Goal: Transaction & Acquisition: Purchase product/service

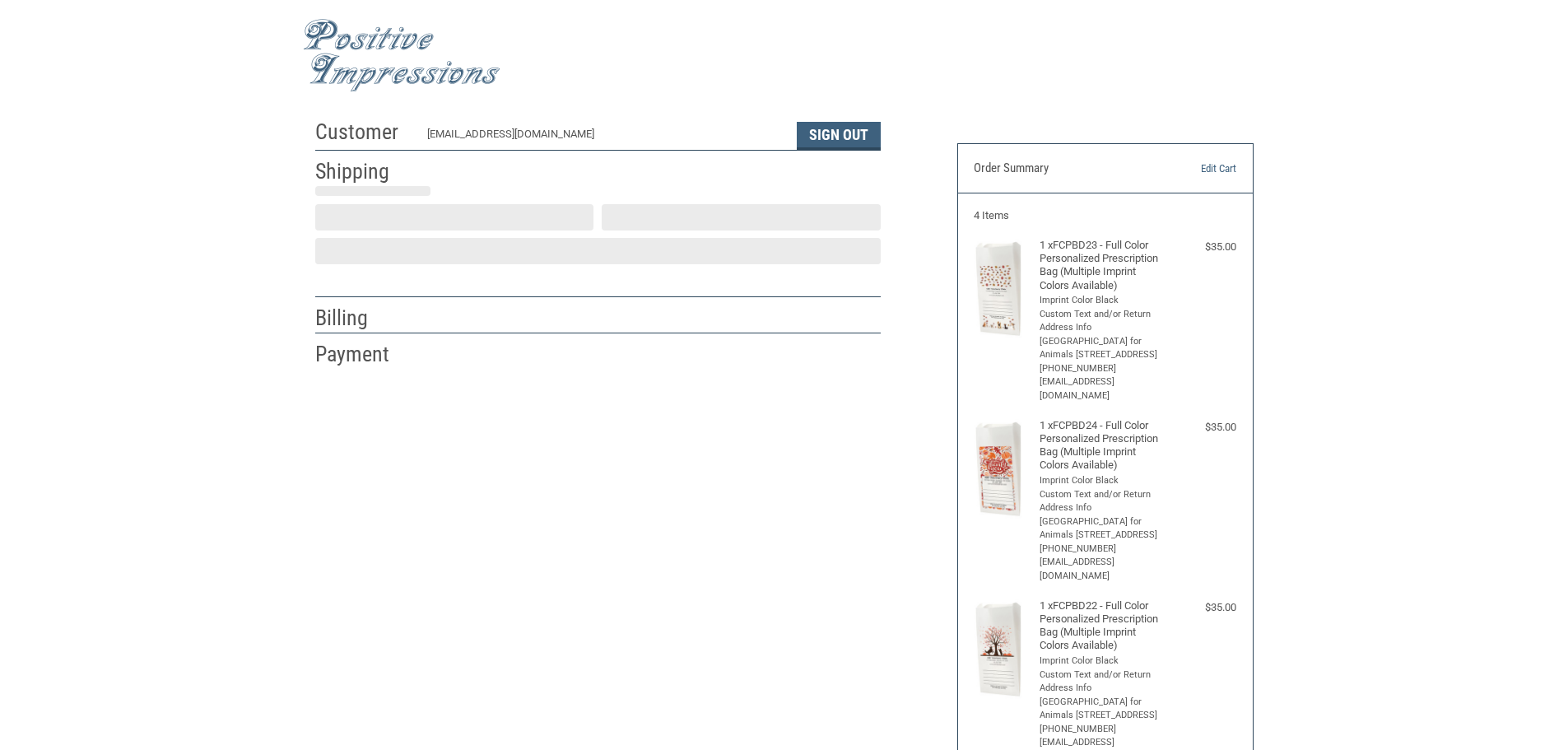
scroll to position [2, 0]
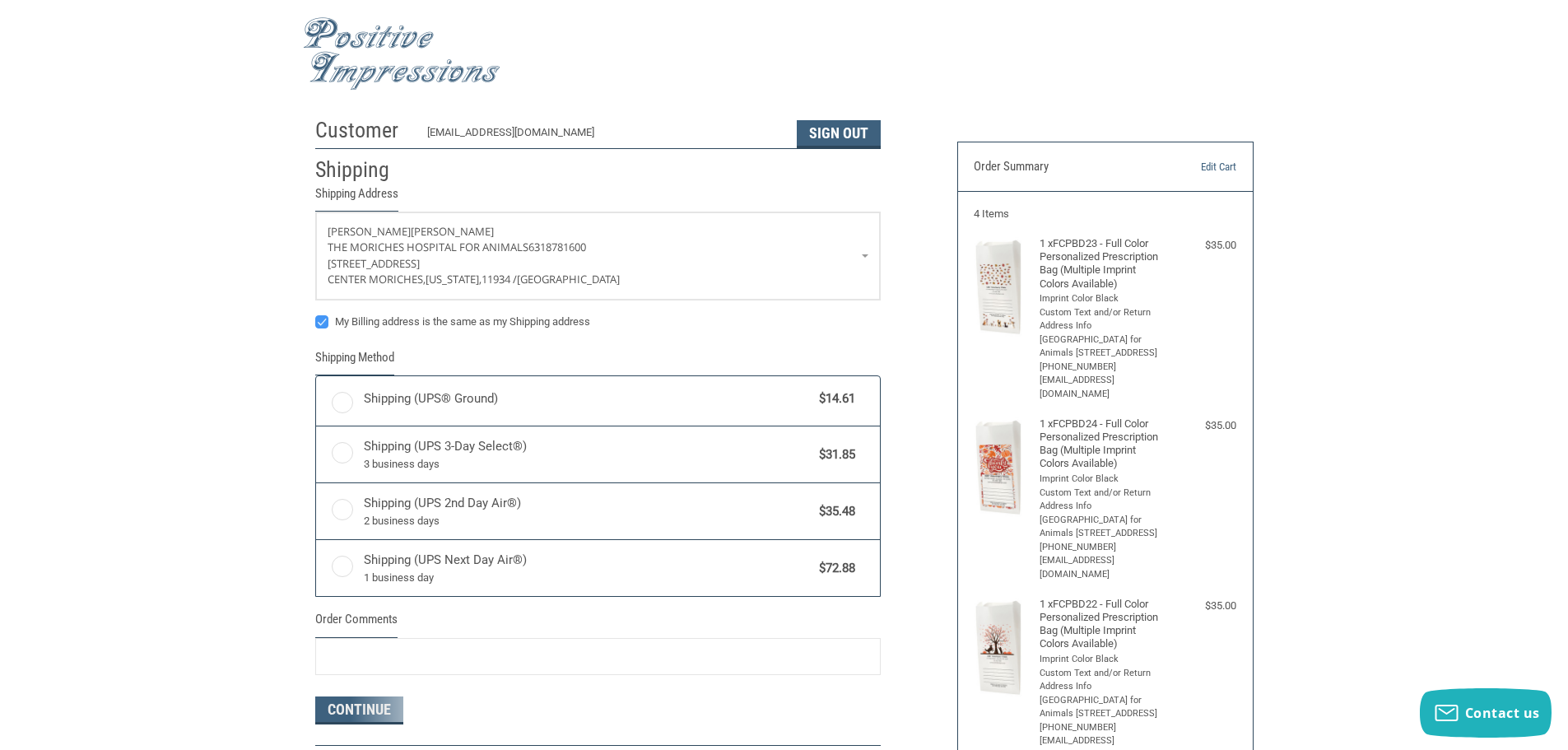
radio input "true"
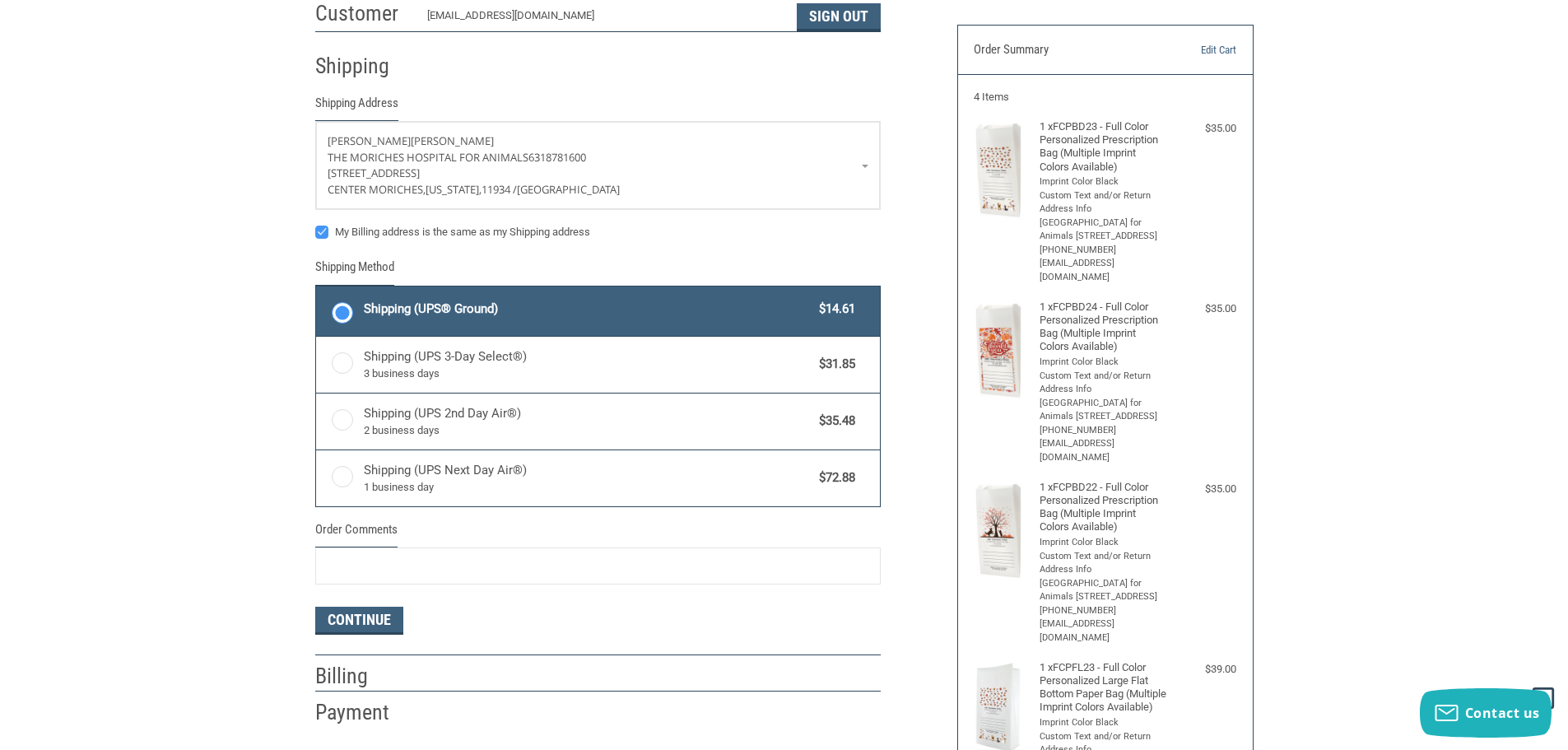
scroll to position [0, 0]
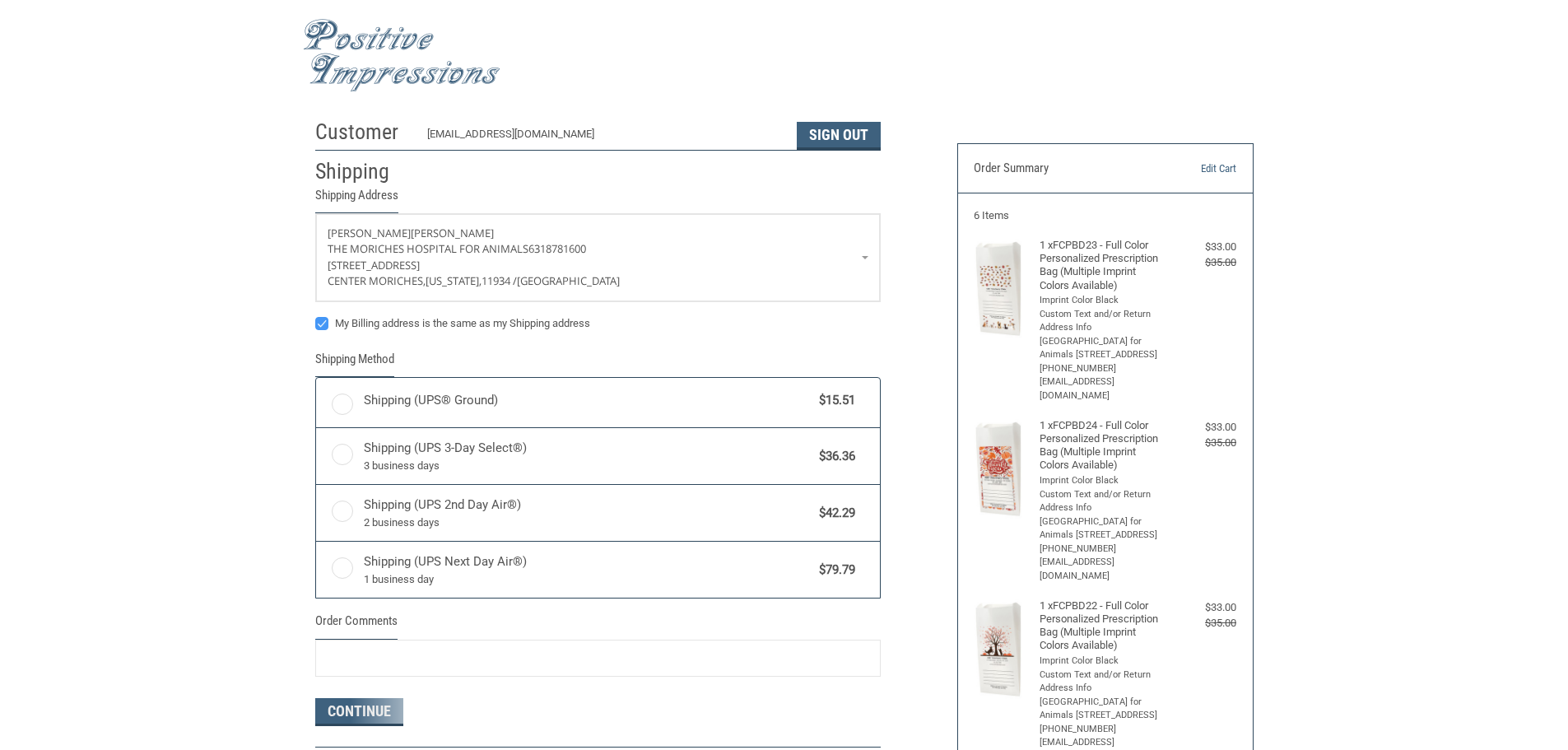
radio input "true"
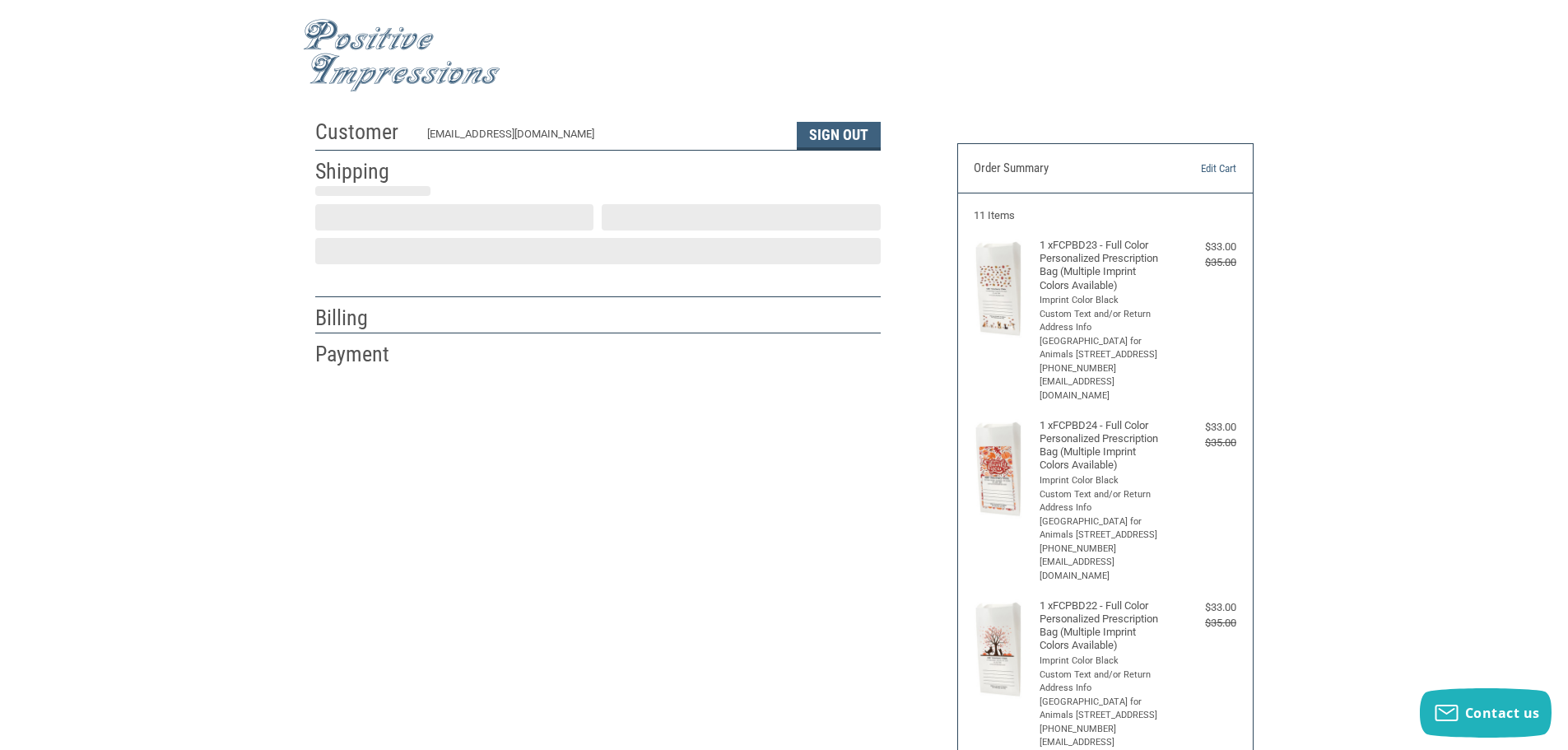
scroll to position [2, 0]
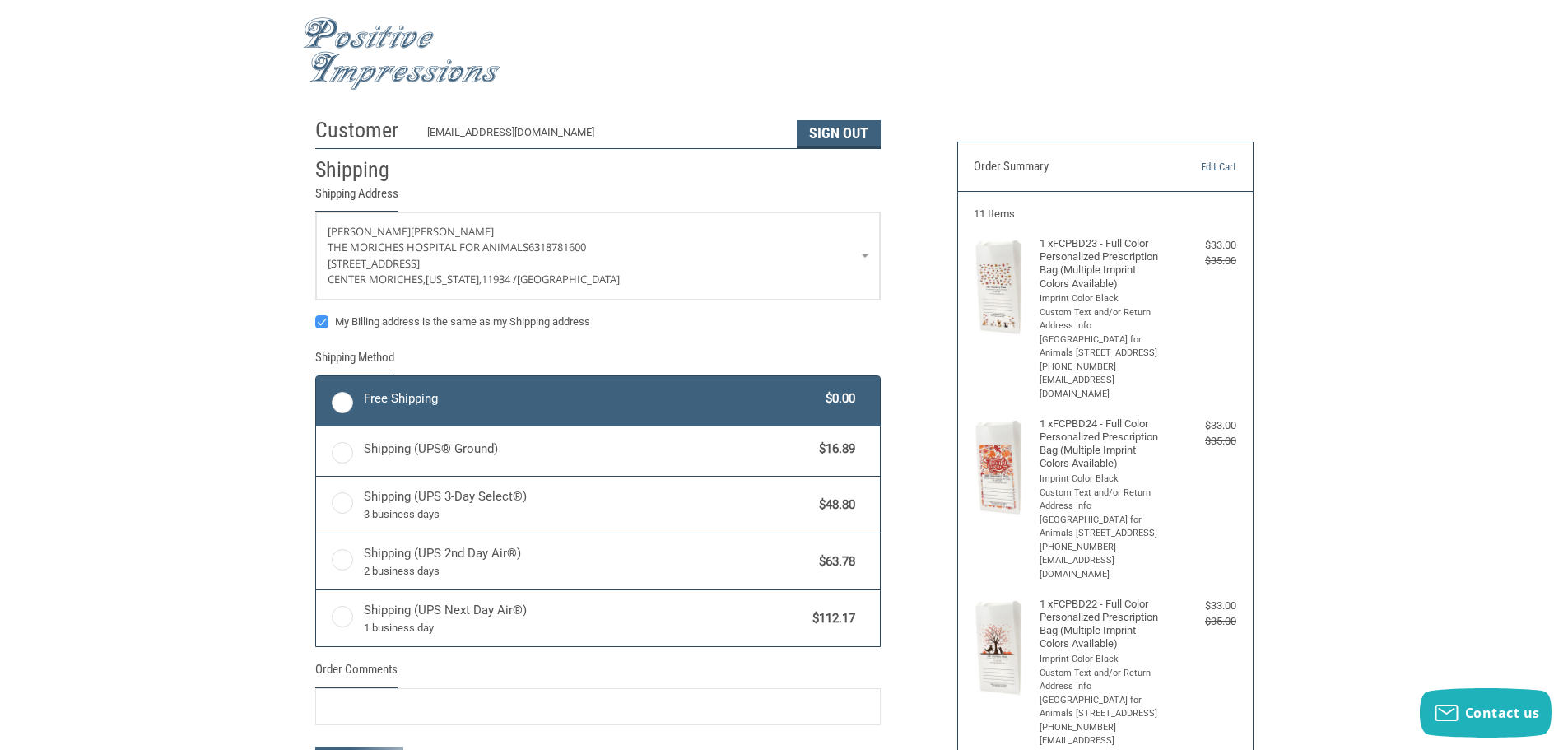
radio input "true"
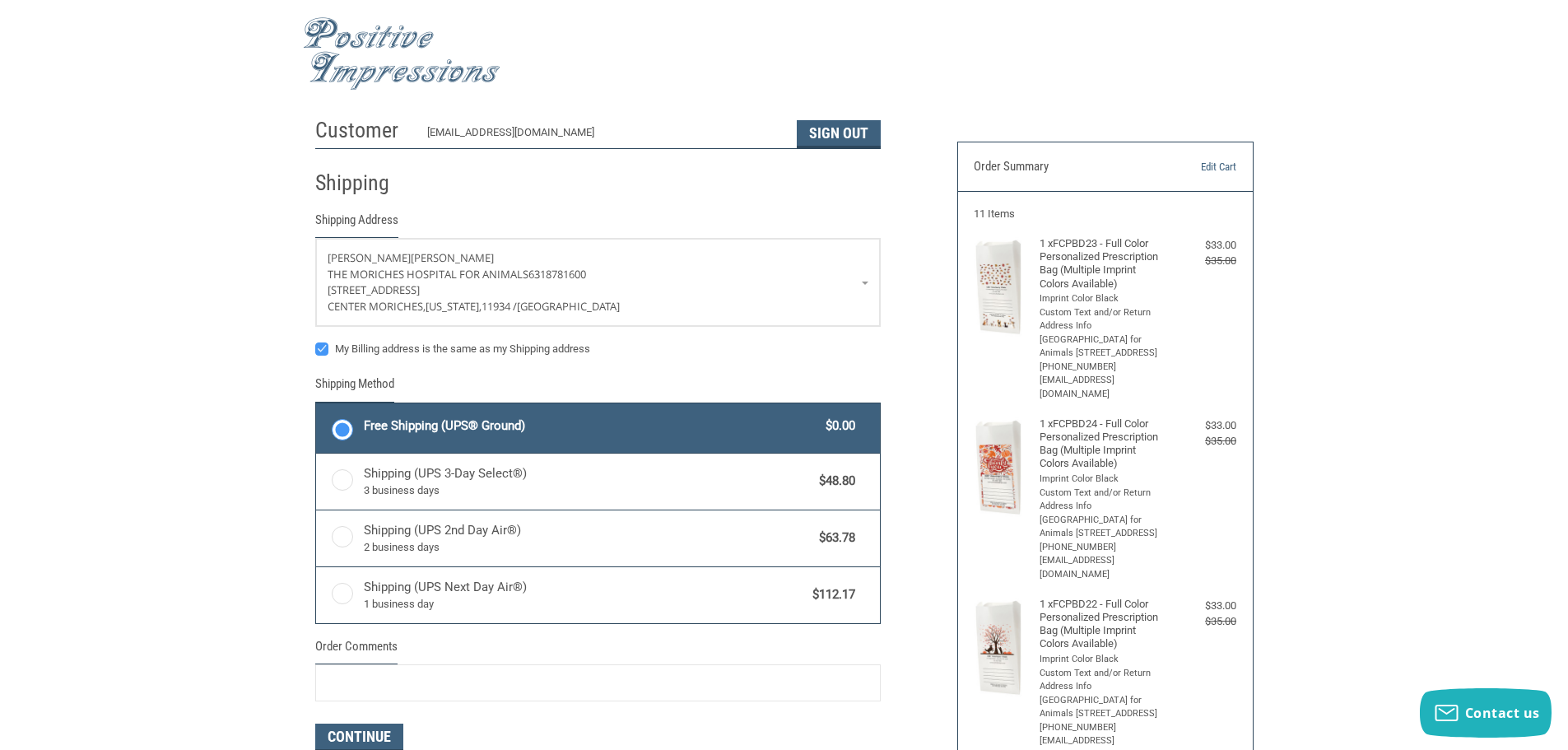
click at [371, 404] on label "Free Shipping (UPS® Ground) $0.00" at bounding box center [598, 428] width 564 height 49
click at [317, 405] on input "Free Shipping (UPS® Ground) $0.00" at bounding box center [316, 405] width 1 height 1
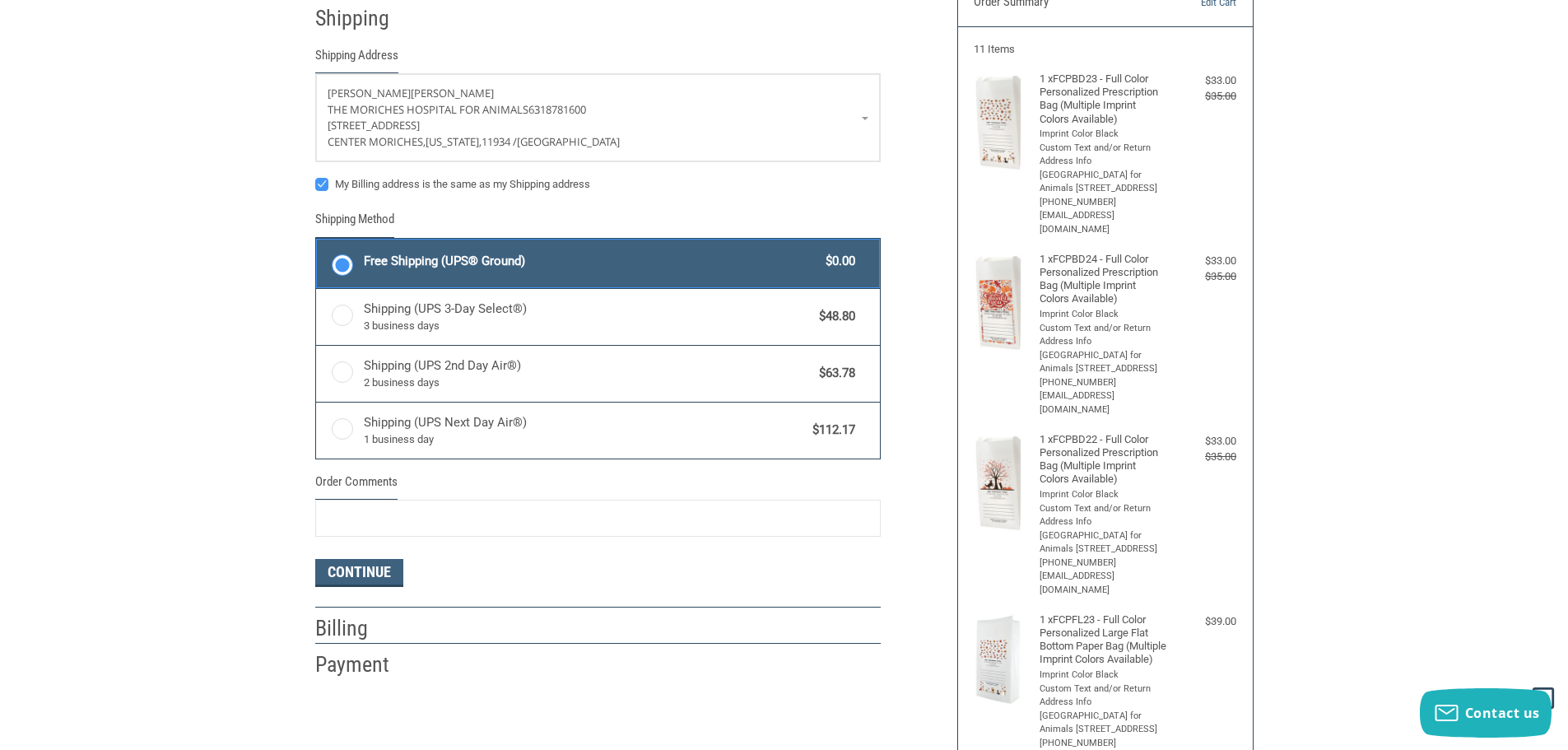
scroll to position [413, 0]
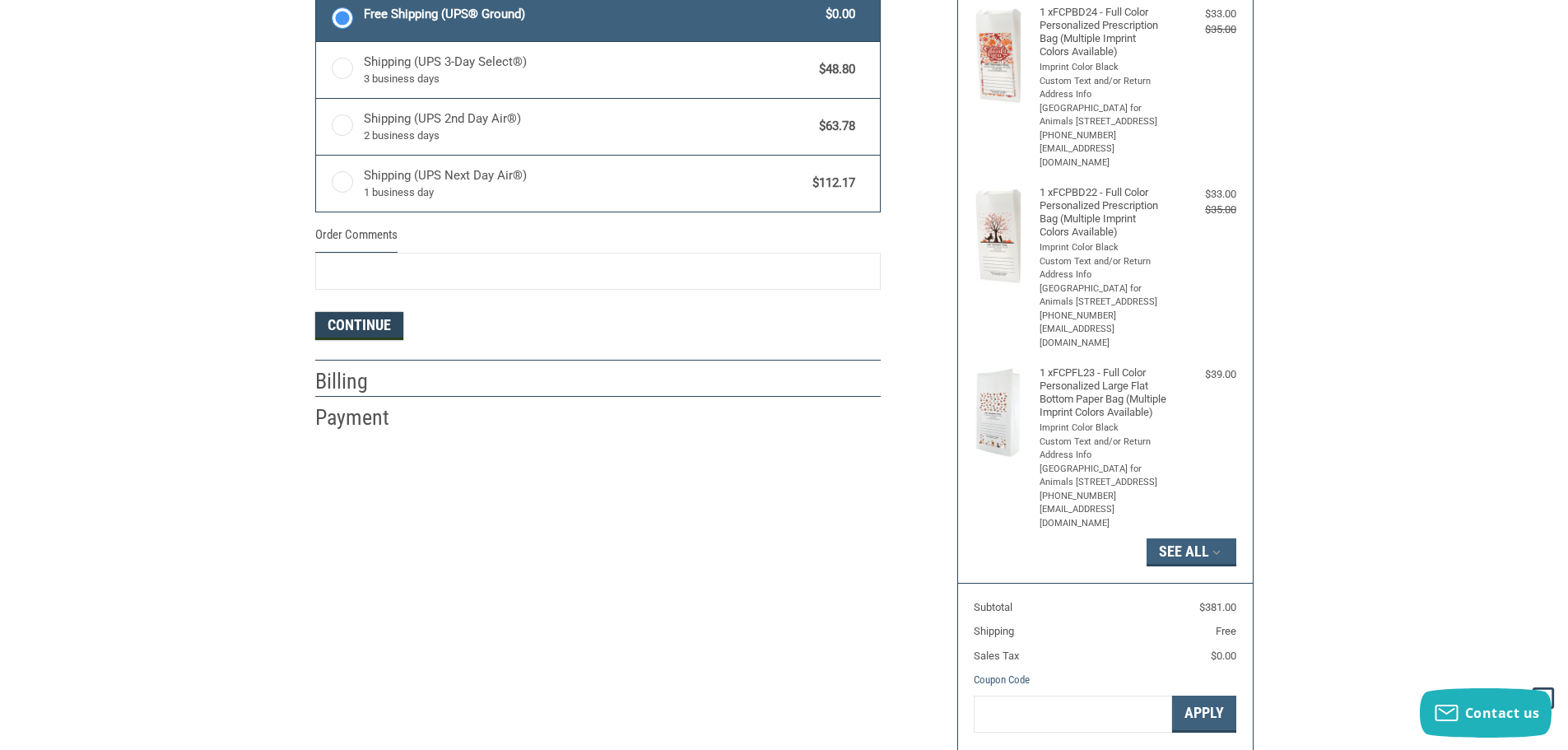
click at [358, 323] on button "Continue" at bounding box center [359, 327] width 88 height 28
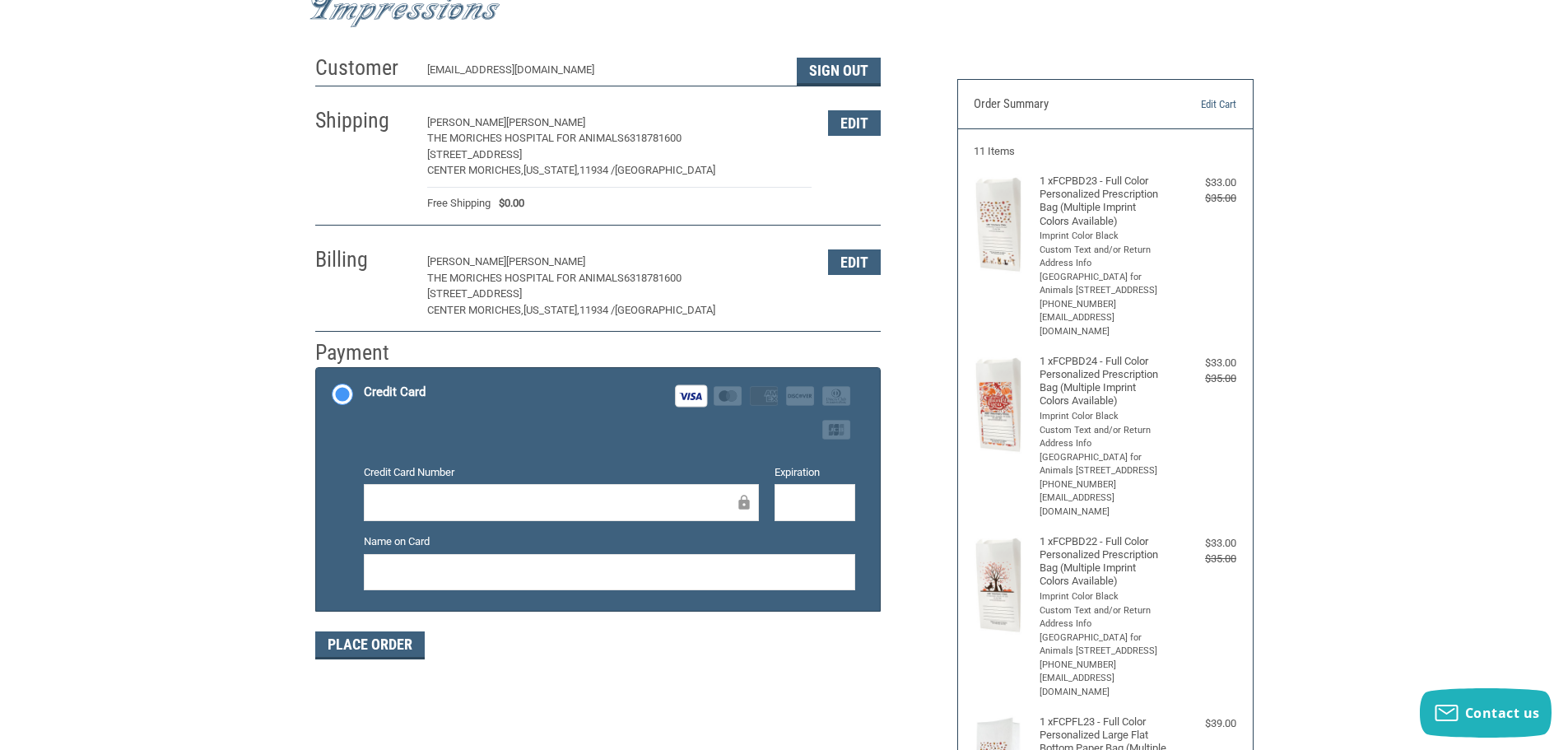
scroll to position [165, 0]
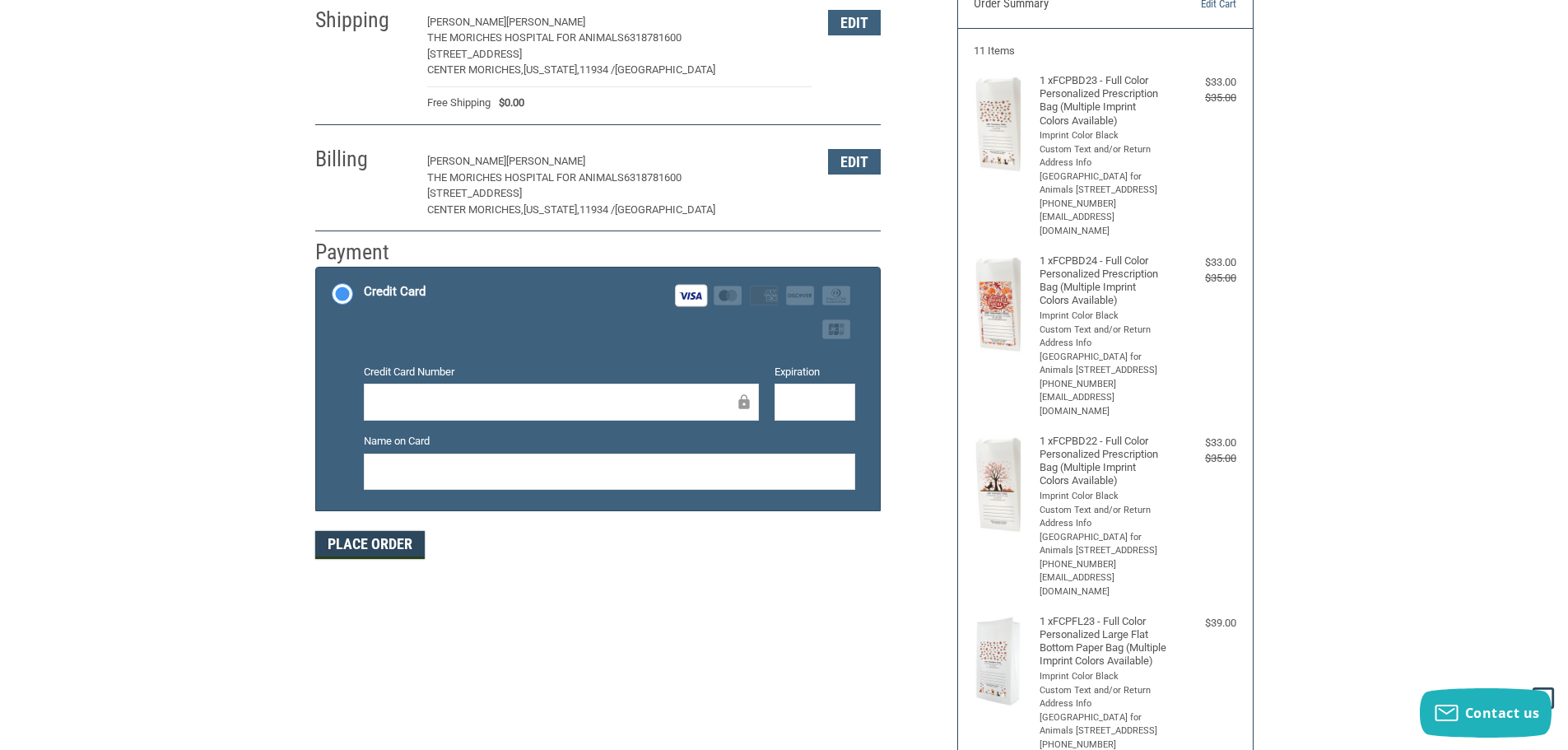
click at [340, 549] on button "Place Order" at bounding box center [370, 545] width 109 height 28
